Goal: Check status

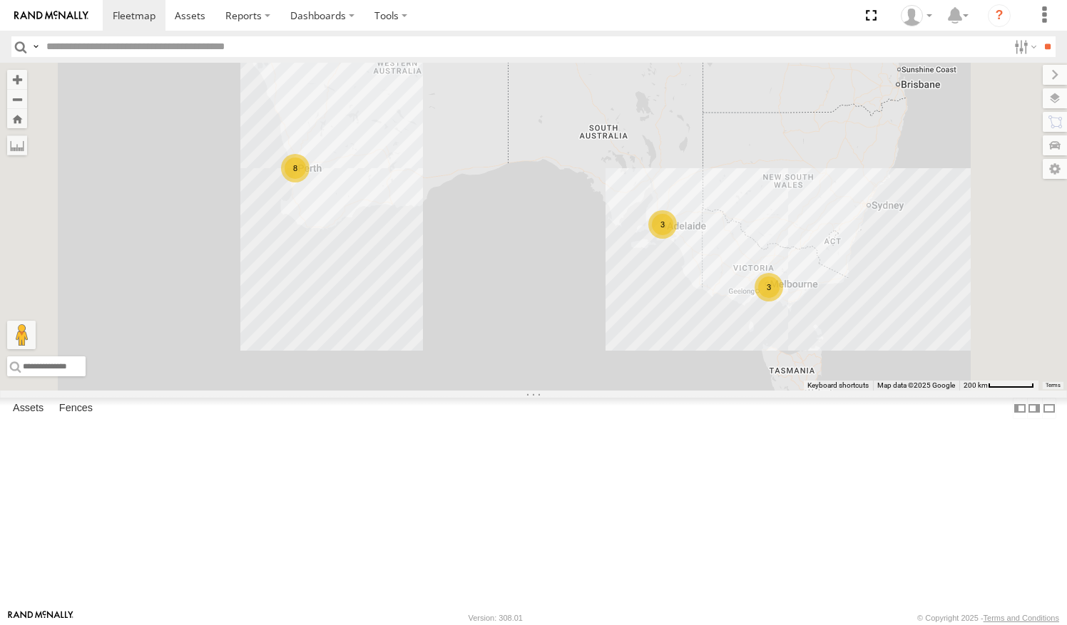
click at [0, 0] on link at bounding box center [0, 0] width 0 height 0
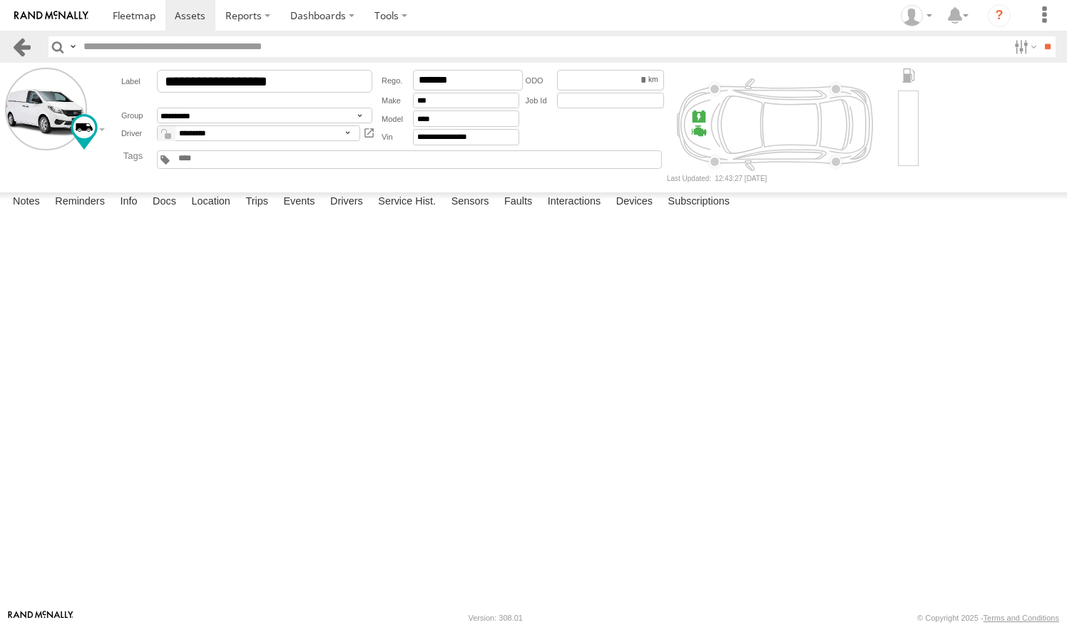
click at [22, 46] on link at bounding box center [21, 46] width 21 height 21
